Goal: Check status: Check status

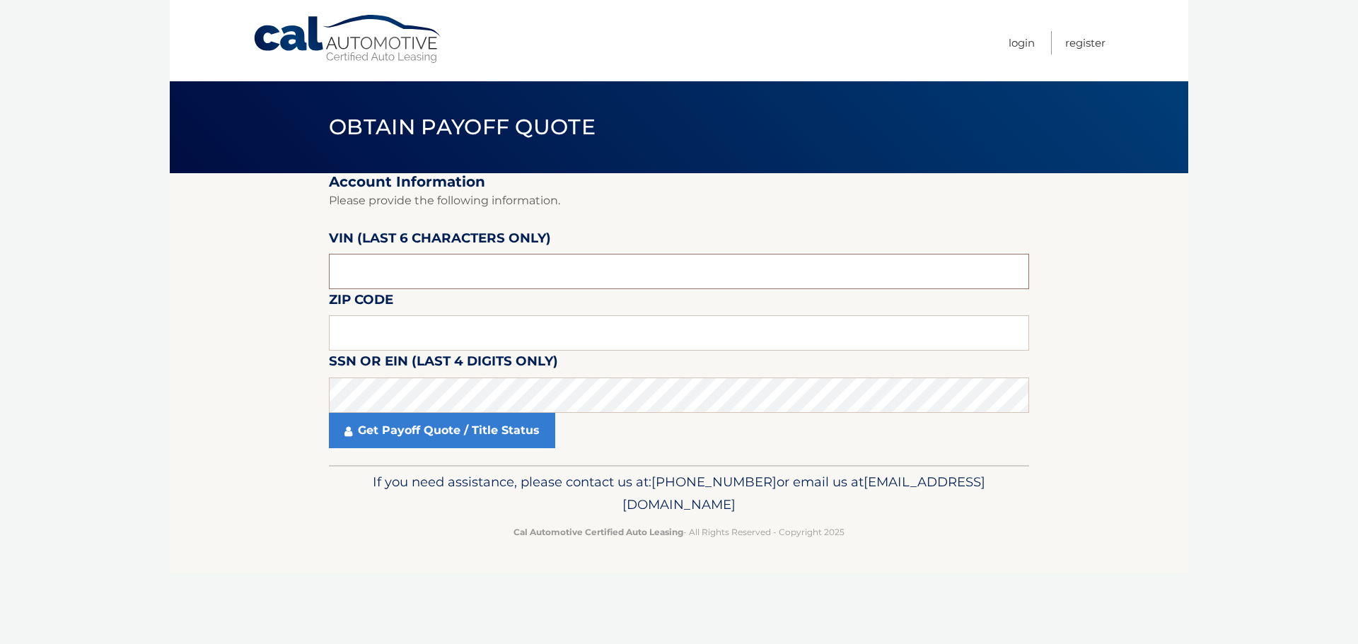
drag, startPoint x: 419, startPoint y: 276, endPoint x: 325, endPoint y: 274, distance: 94.1
click at [325, 274] on section "Account Information Please provide the following information. VIN (last 6 chara…" at bounding box center [679, 319] width 1018 height 292
type input "418192"
type input "10314"
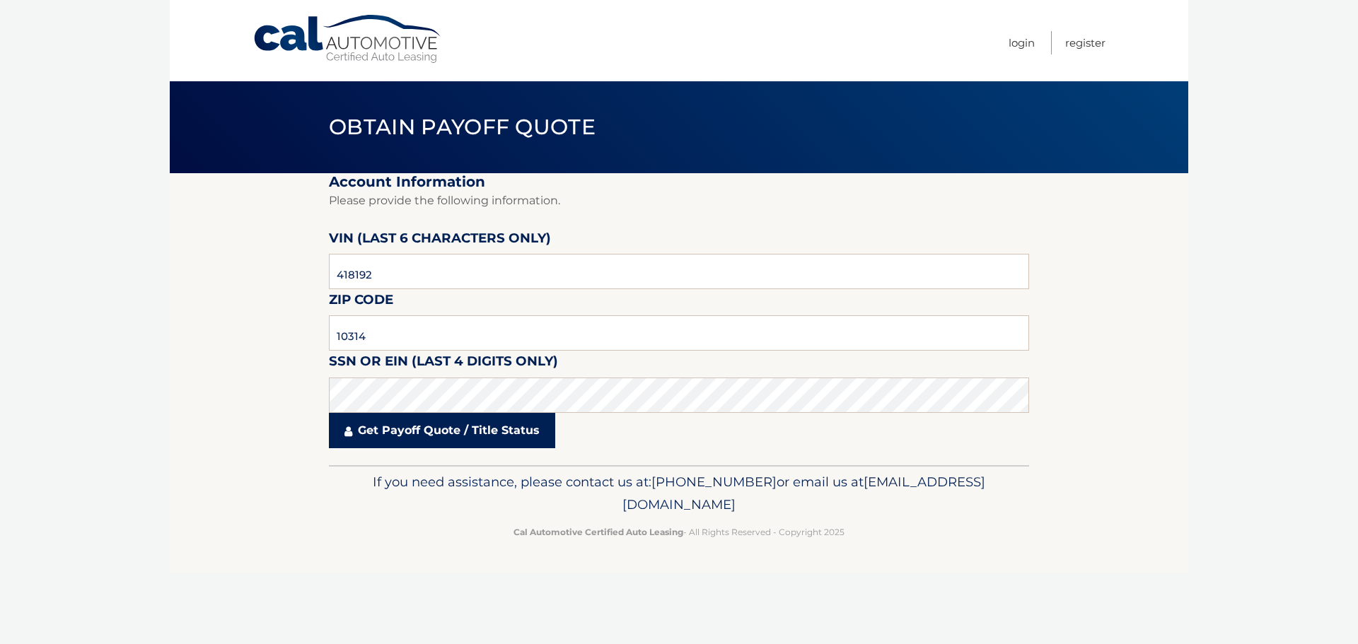
click at [483, 447] on link "Get Payoff Quote / Title Status" at bounding box center [442, 430] width 226 height 35
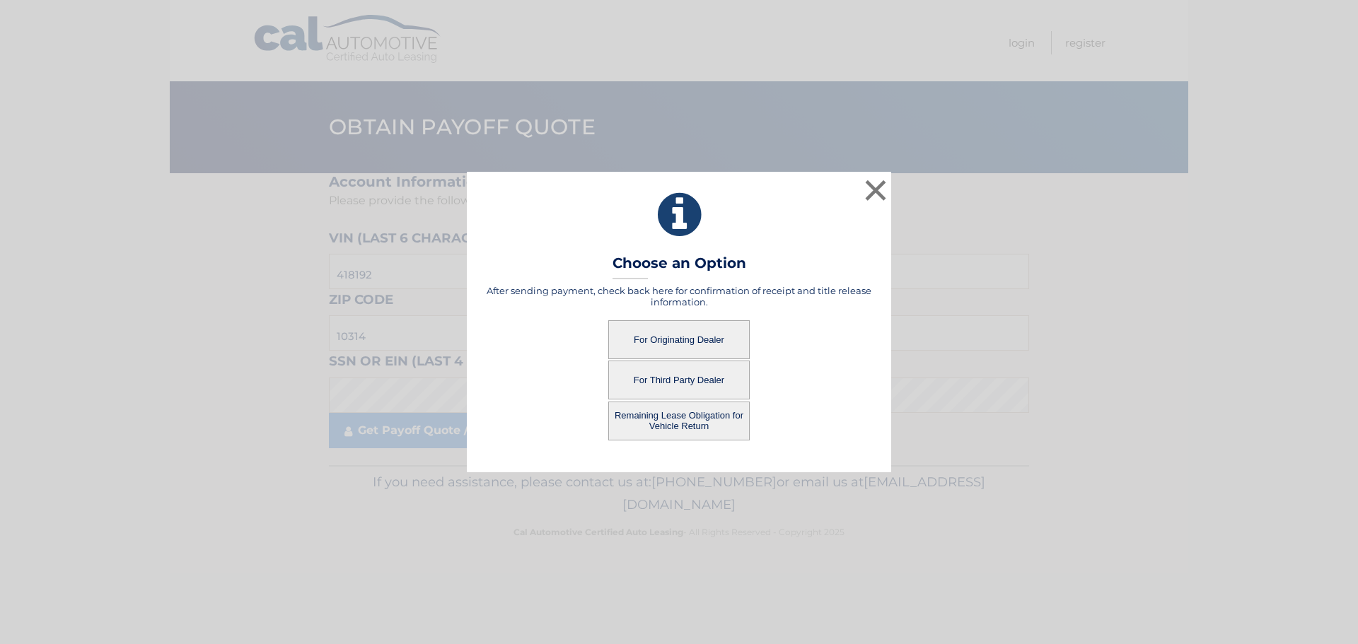
click at [685, 382] on button "For Third Party Dealer" at bounding box center [678, 380] width 141 height 39
click at [685, 378] on button "For Third Party Dealer" at bounding box center [678, 380] width 141 height 39
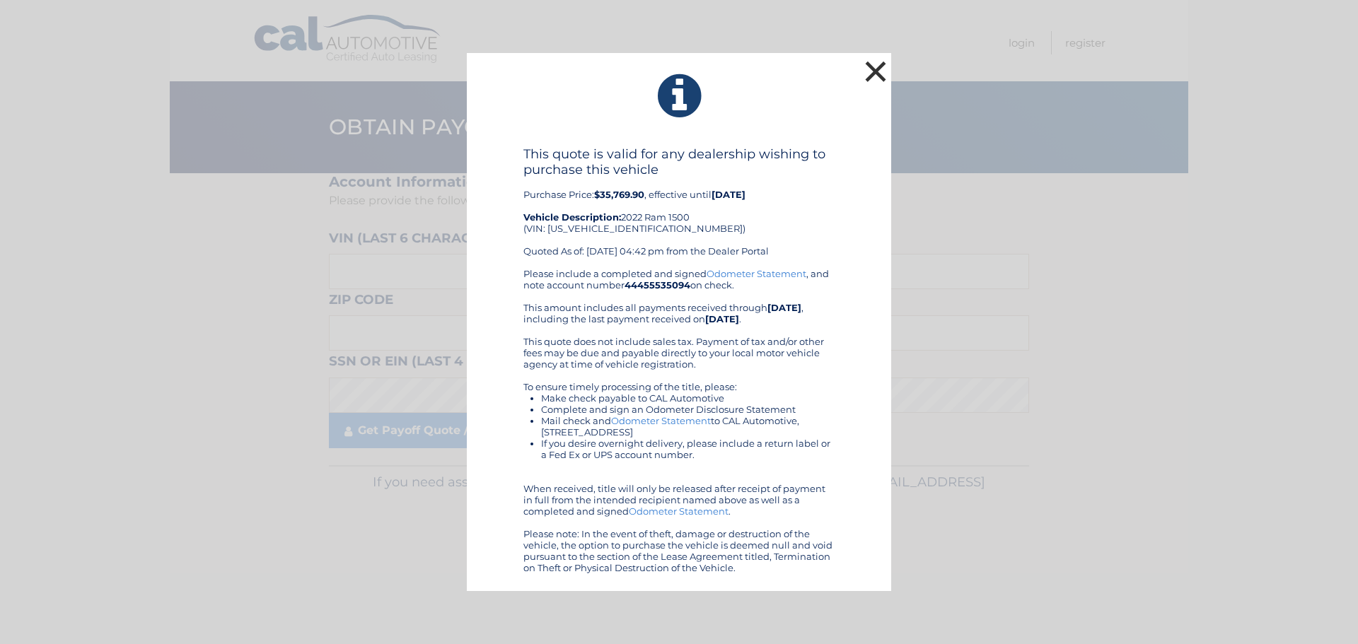
click at [881, 70] on button "×" at bounding box center [875, 71] width 28 height 28
